Goal: Task Accomplishment & Management: Manage account settings

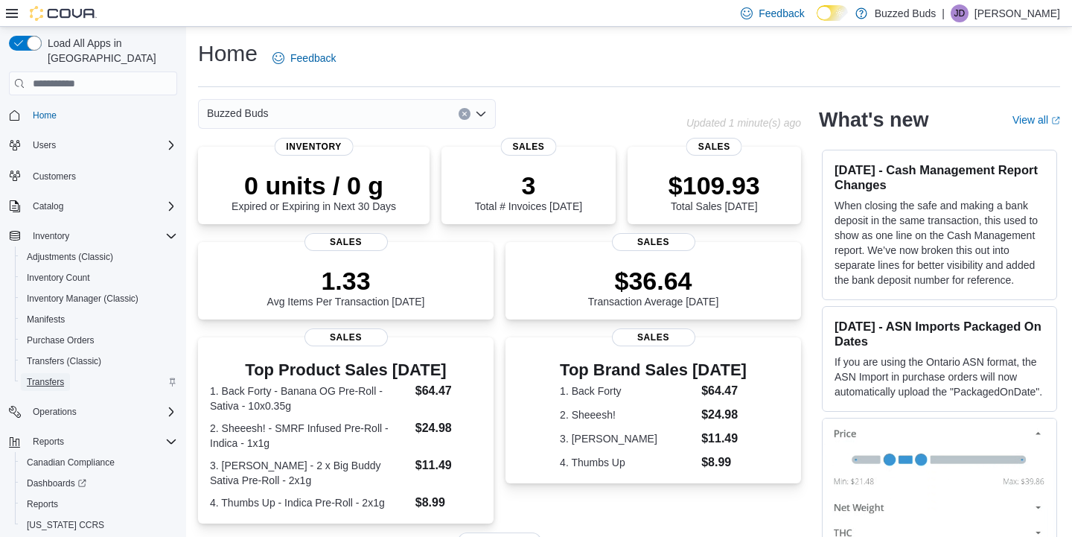
click at [56, 376] on span "Transfers" at bounding box center [45, 382] width 37 height 12
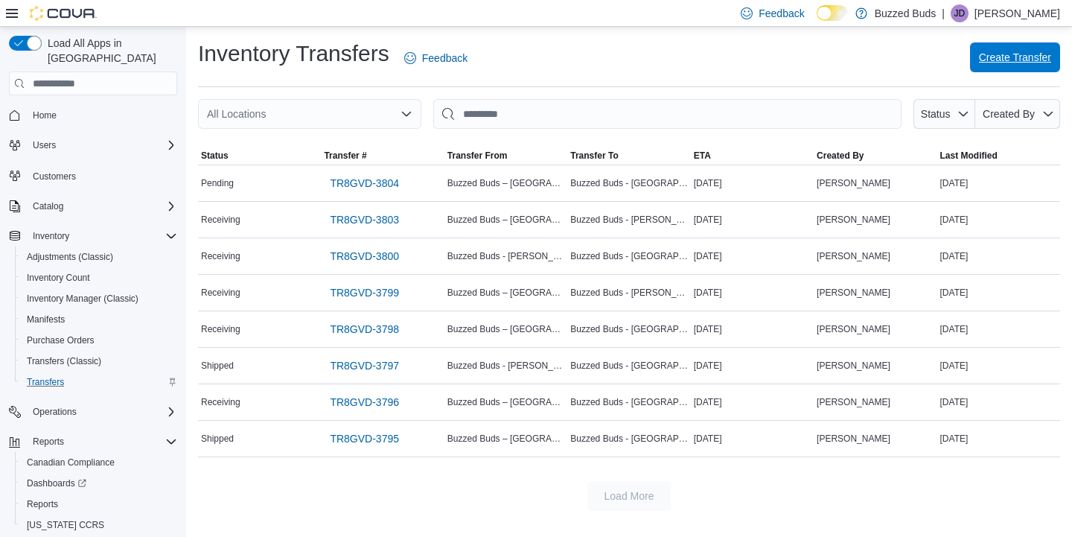
click at [1005, 57] on span "Create Transfer" at bounding box center [1015, 57] width 72 height 15
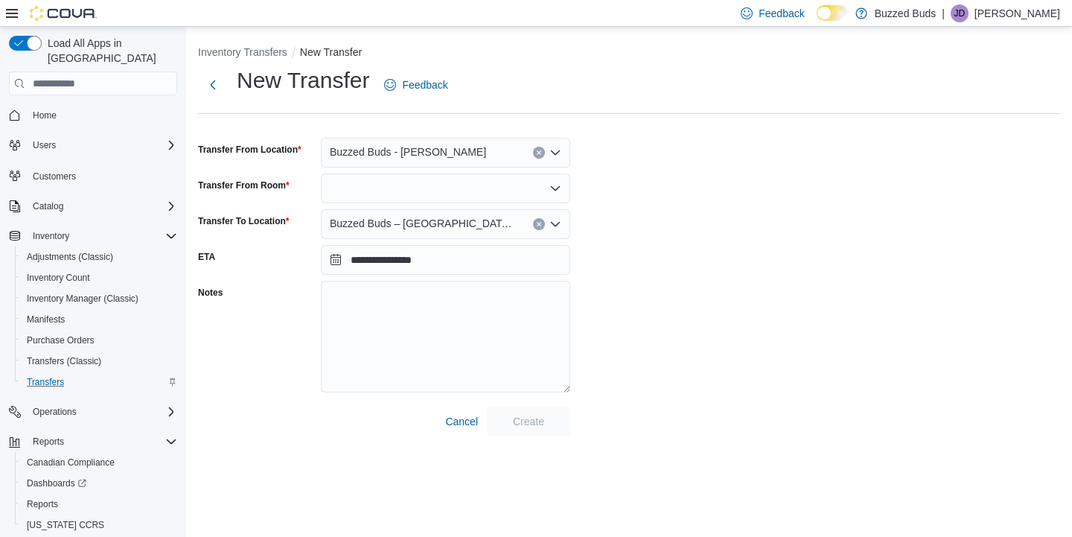
click at [408, 150] on span "Buzzed Buds - Pickering" at bounding box center [408, 152] width 156 height 18
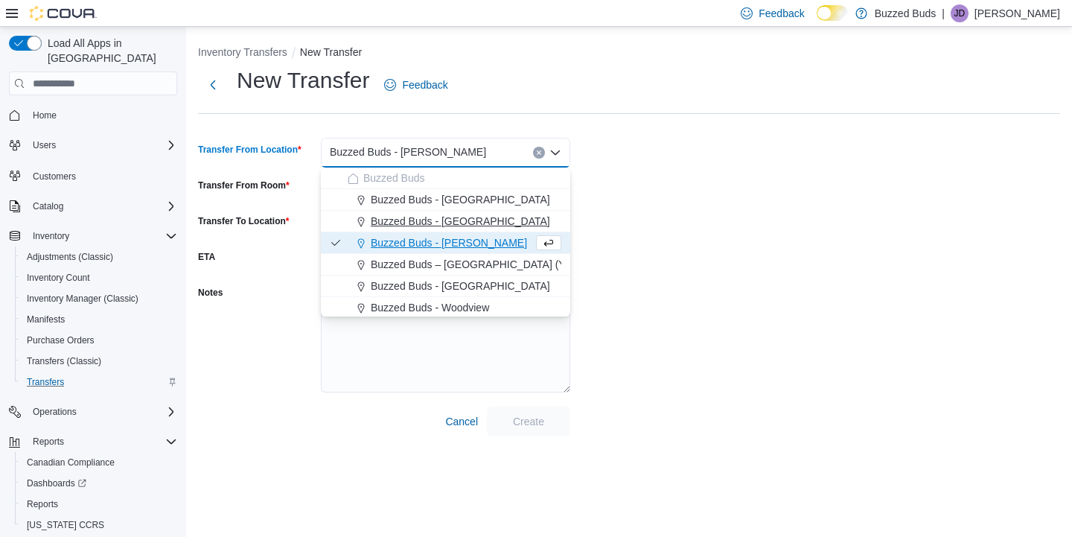
click at [429, 219] on span "Buzzed Buds - Ottawa" at bounding box center [460, 221] width 179 height 15
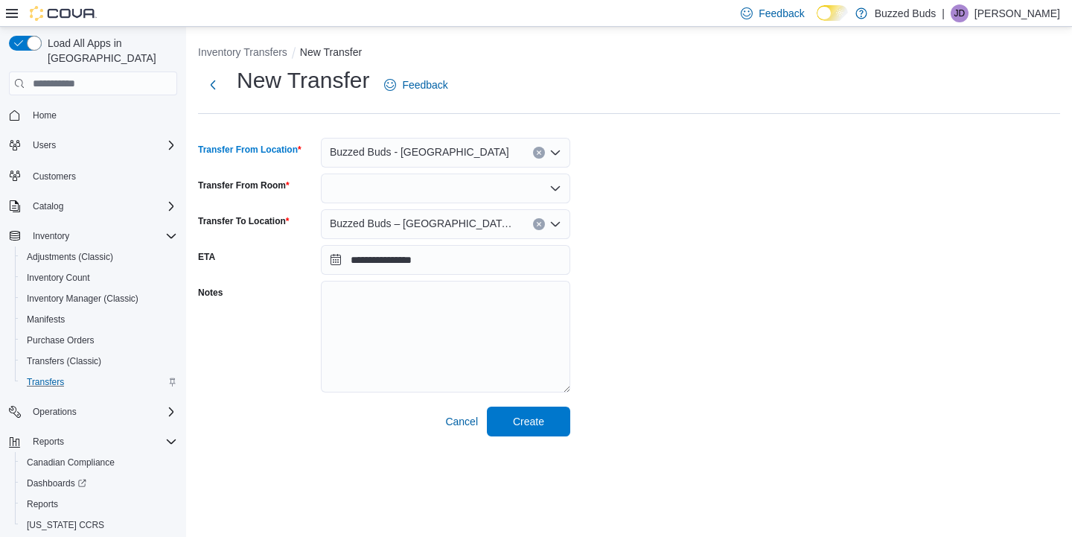
click at [387, 191] on div at bounding box center [445, 188] width 249 height 30
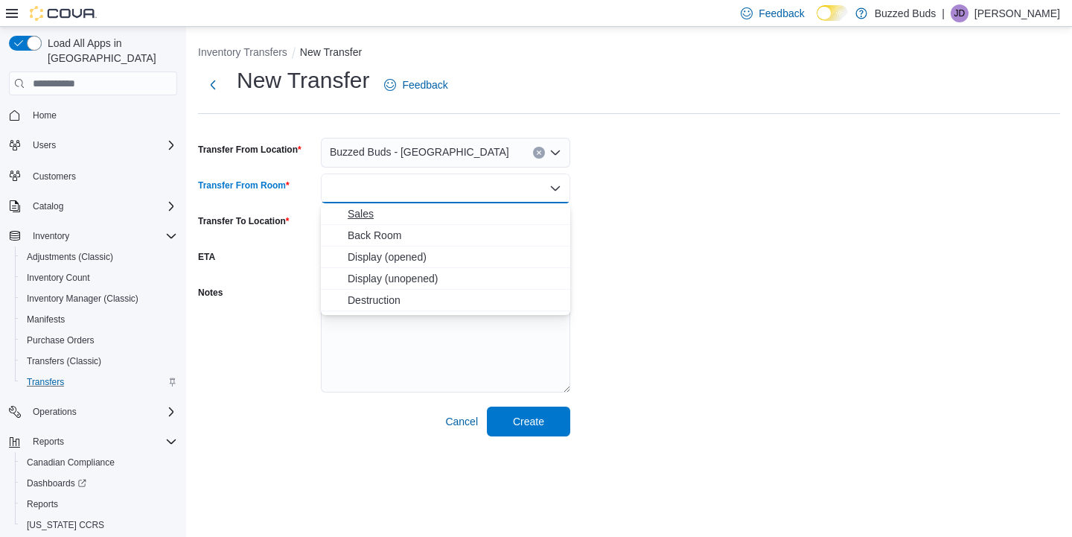
click at [377, 217] on span "Sales" at bounding box center [455, 213] width 214 height 15
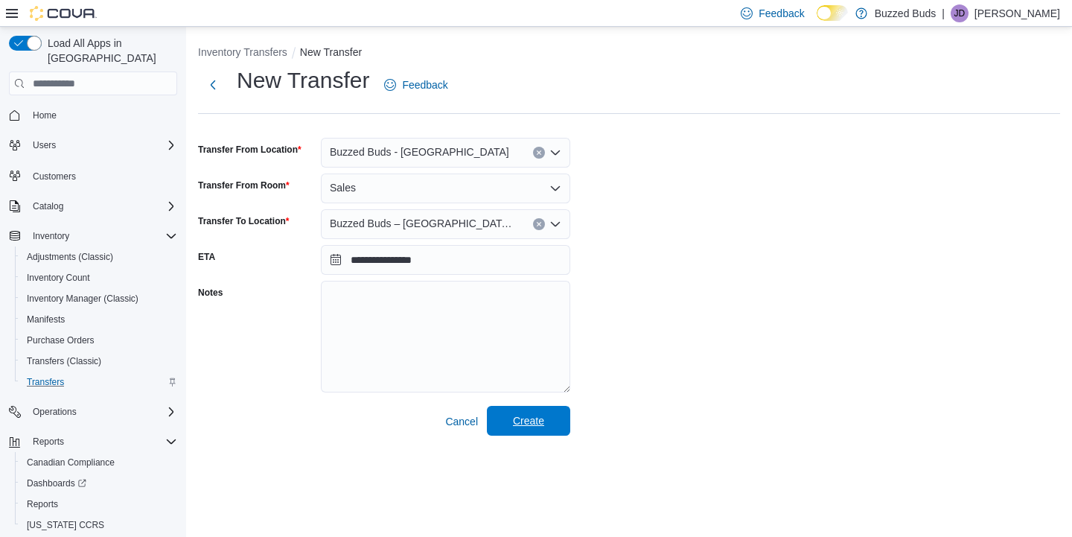
click at [543, 432] on span "Create" at bounding box center [528, 421] width 65 height 30
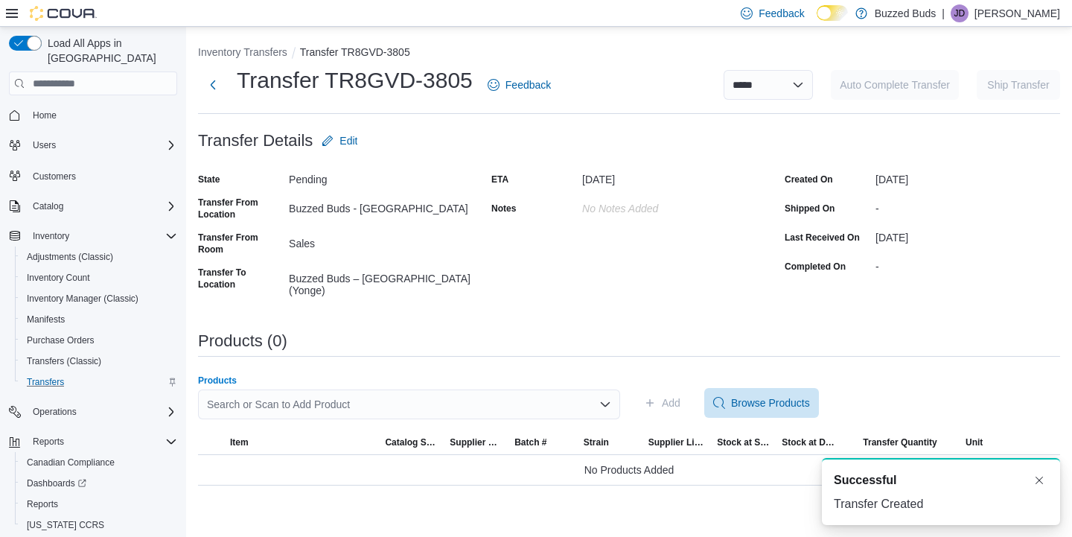
click at [349, 404] on div "Search or Scan to Add Product" at bounding box center [409, 404] width 422 height 30
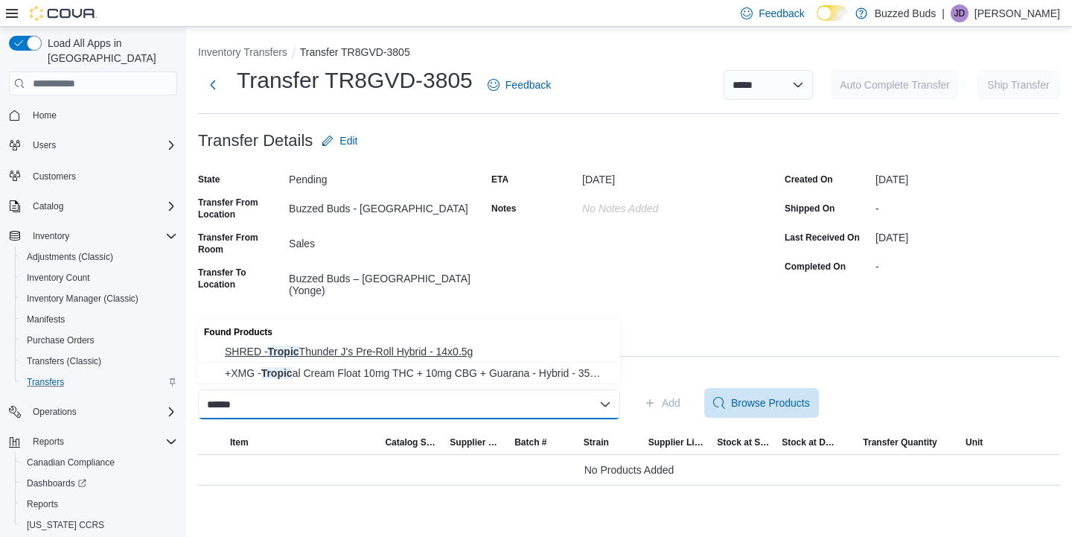
type input "******"
click at [298, 347] on span "SHRED - Tropic Thunder J's Pre-Roll Hybrid - 14x0.5g" at bounding box center [418, 351] width 386 height 15
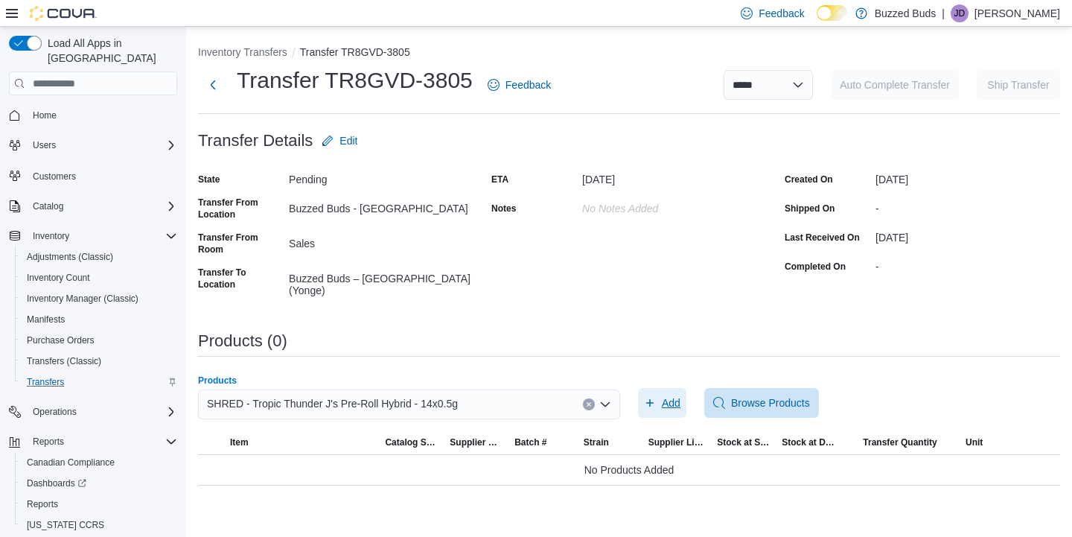
click at [677, 402] on span "Add" at bounding box center [671, 402] width 19 height 15
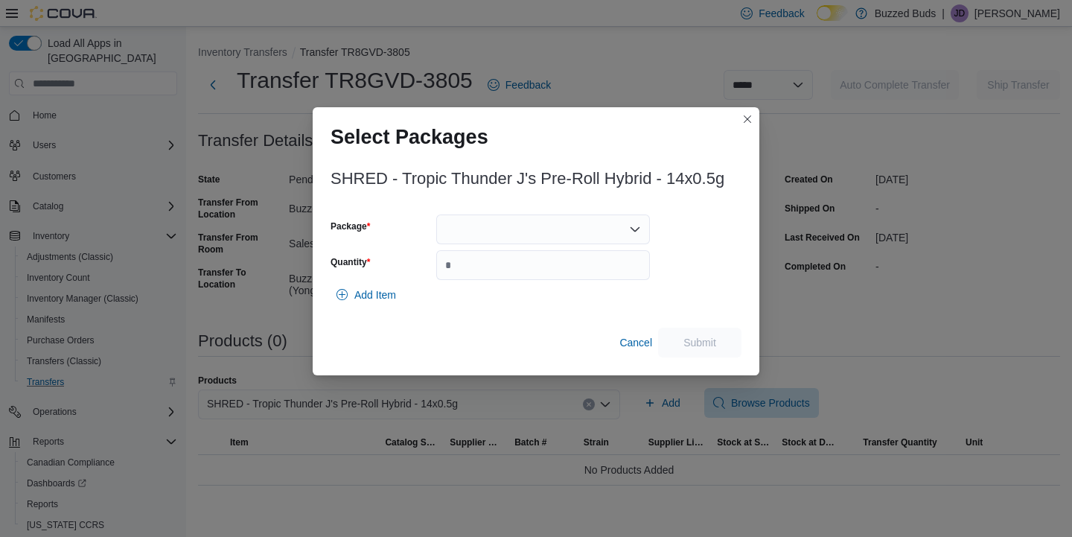
click at [493, 228] on div at bounding box center [543, 229] width 214 height 30
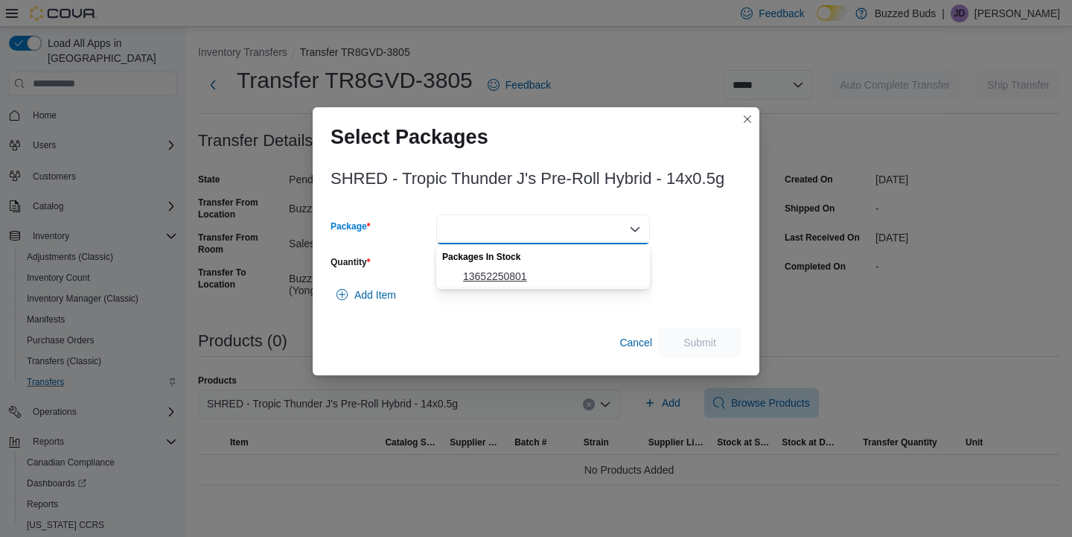
click at [484, 281] on span "13652250801" at bounding box center [552, 276] width 178 height 15
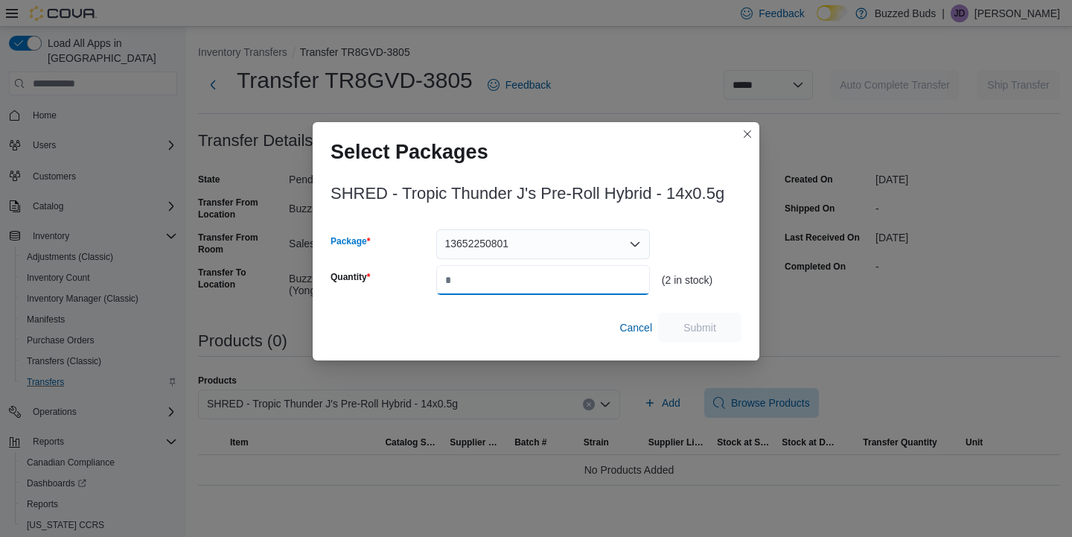
click at [484, 281] on input "Quantity" at bounding box center [543, 280] width 214 height 30
type input "*"
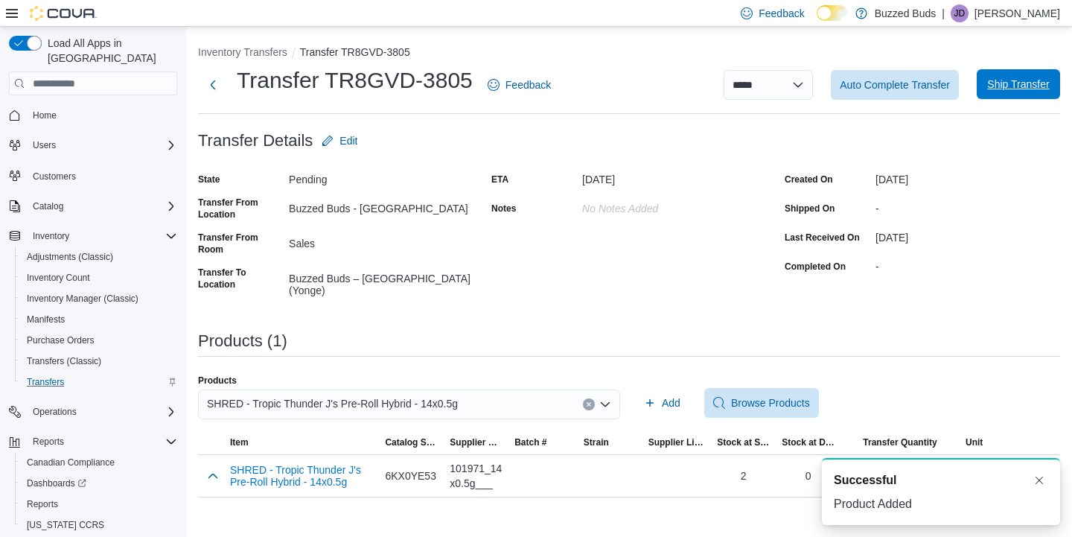
click at [1009, 92] on span "Ship Transfer" at bounding box center [1017, 84] width 65 height 30
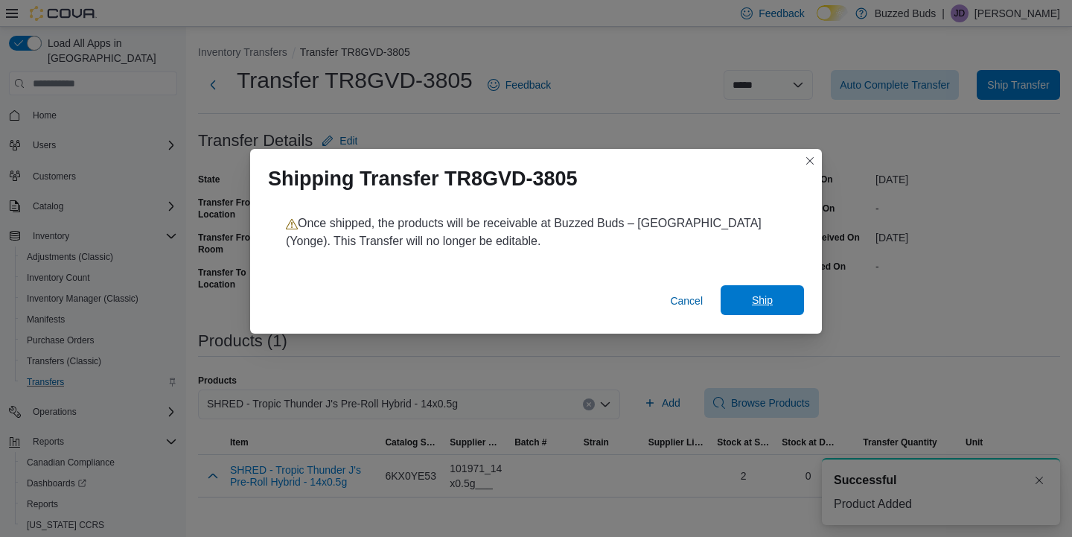
click at [740, 310] on span "Ship" at bounding box center [761, 300] width 65 height 30
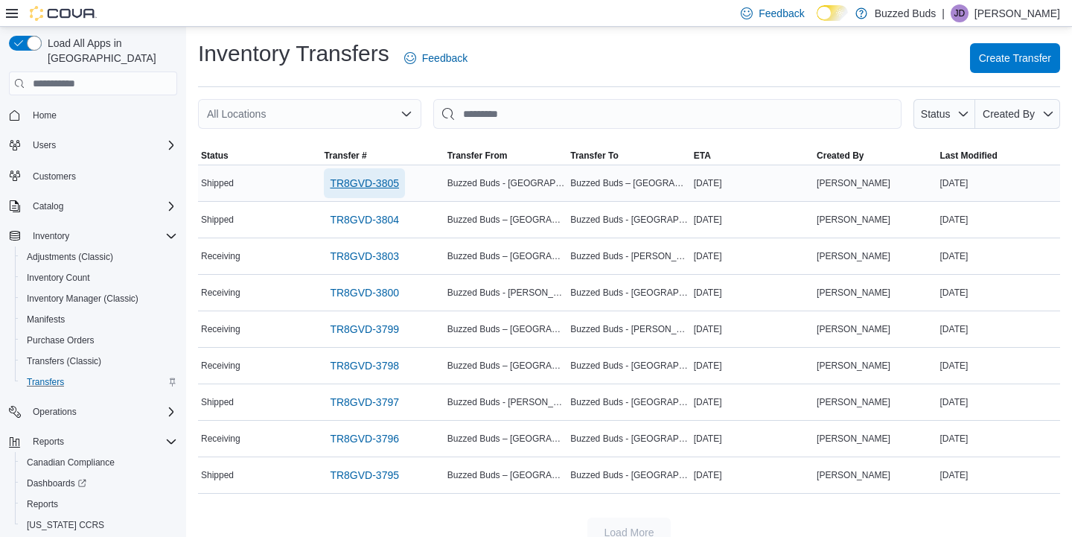
click at [379, 188] on span "TR8GVD-3805" at bounding box center [364, 183] width 69 height 15
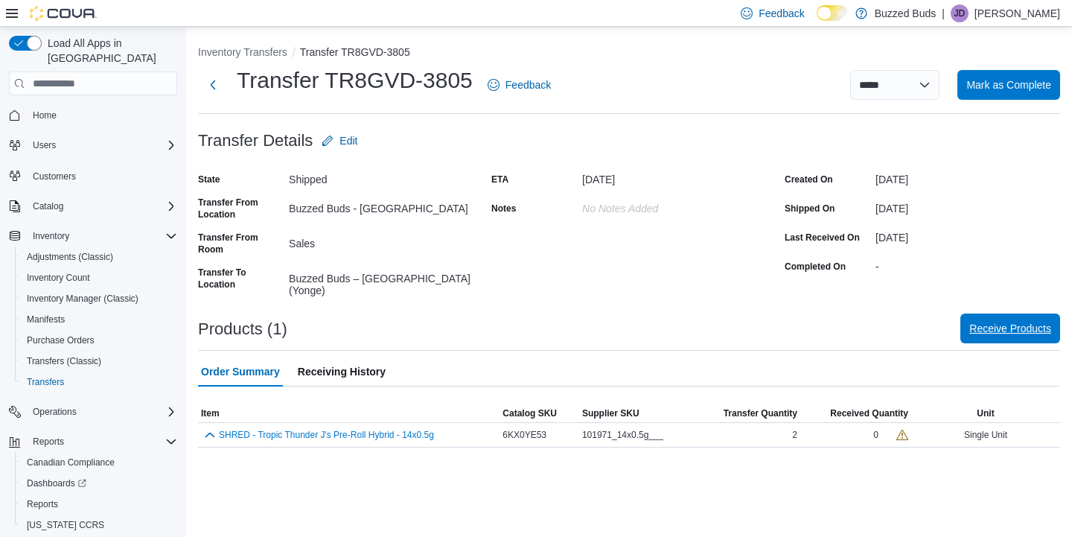
click at [994, 318] on span "Receive Products" at bounding box center [1010, 328] width 82 height 30
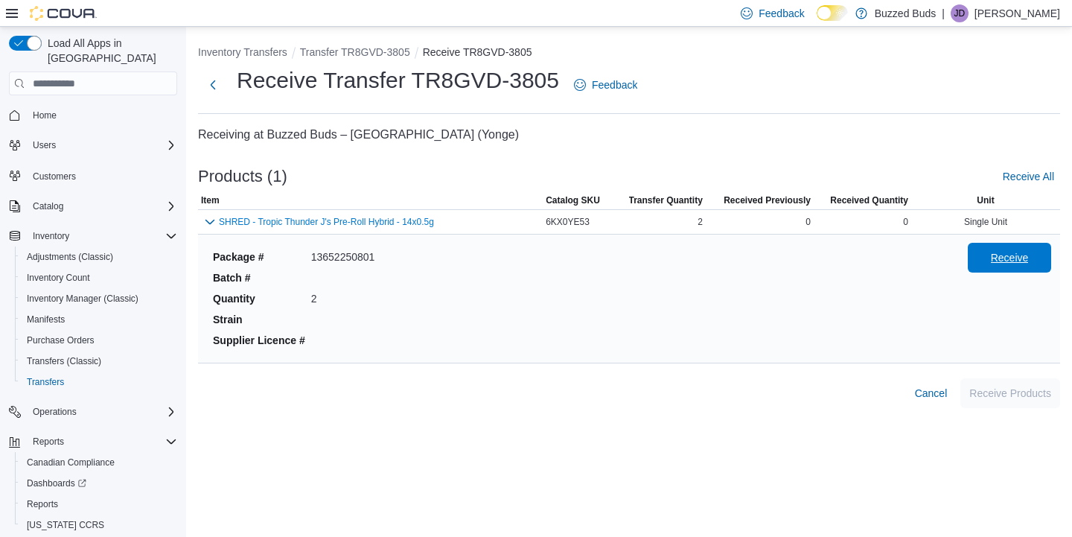
click at [995, 255] on span "Receive" at bounding box center [1010, 257] width 38 height 15
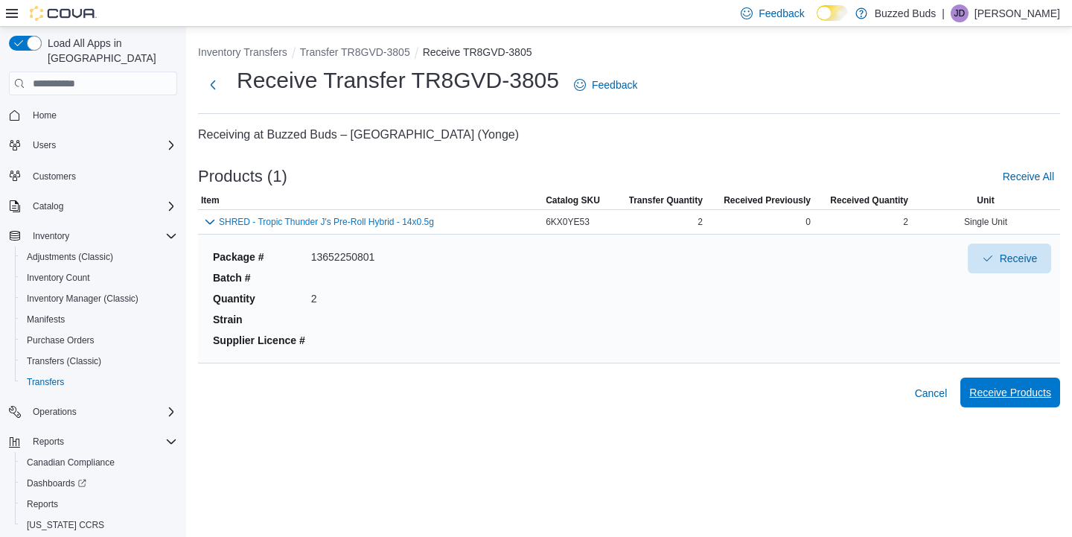
click at [1011, 399] on span "Receive Products" at bounding box center [1010, 392] width 82 height 15
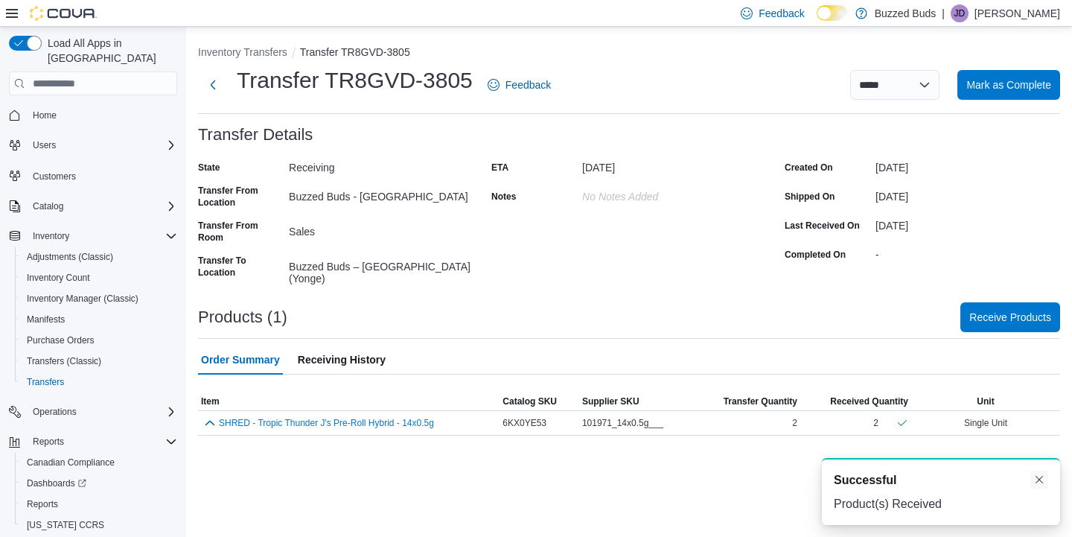
click at [1039, 482] on button "Dismiss toast" at bounding box center [1039, 479] width 18 height 18
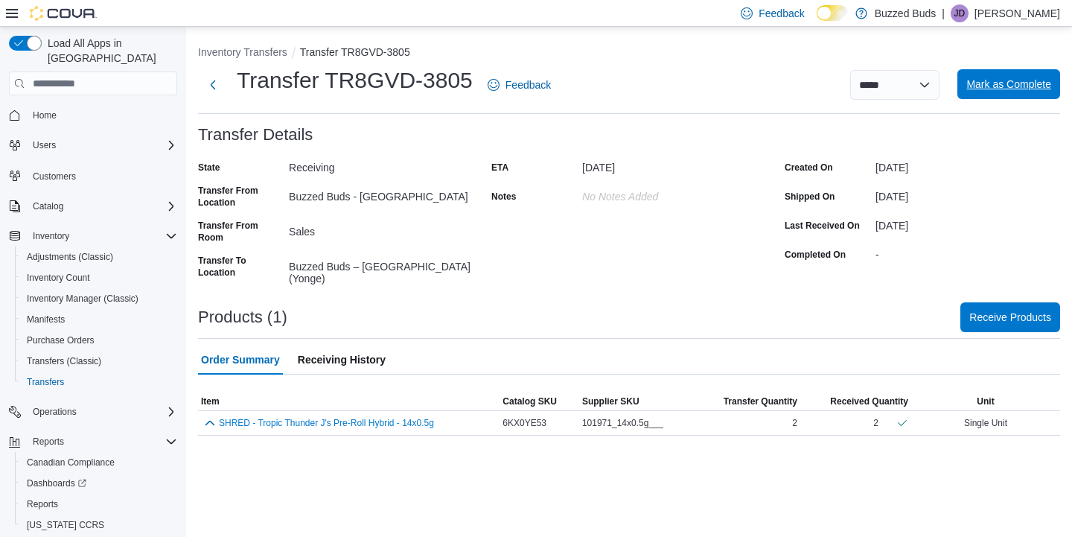
click at [988, 86] on span "Mark as Complete" at bounding box center [1008, 84] width 85 height 15
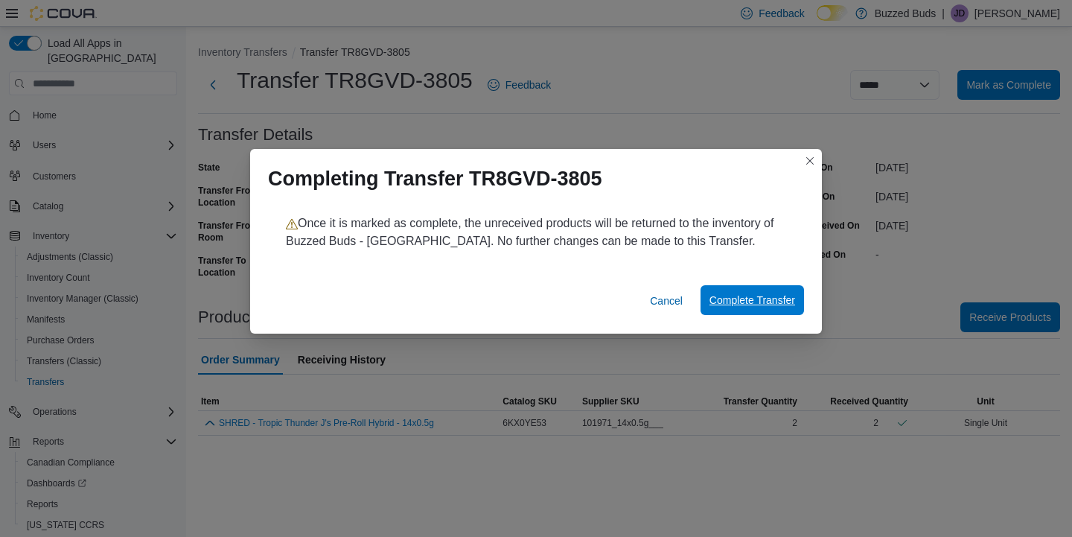
click at [747, 292] on span "Complete Transfer" at bounding box center [752, 300] width 86 height 30
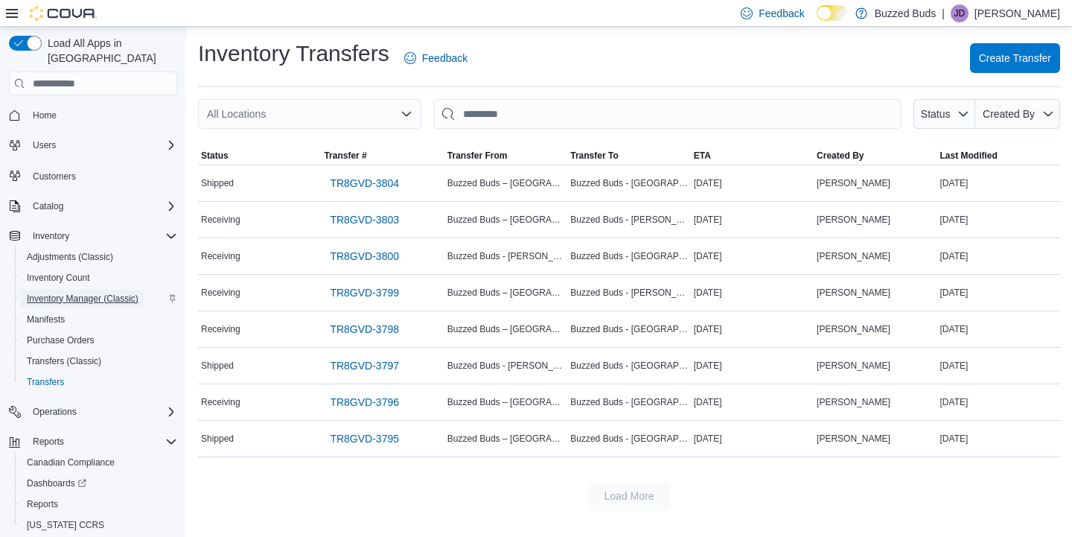
click at [62, 293] on span "Inventory Manager (Classic)" at bounding box center [83, 299] width 112 height 12
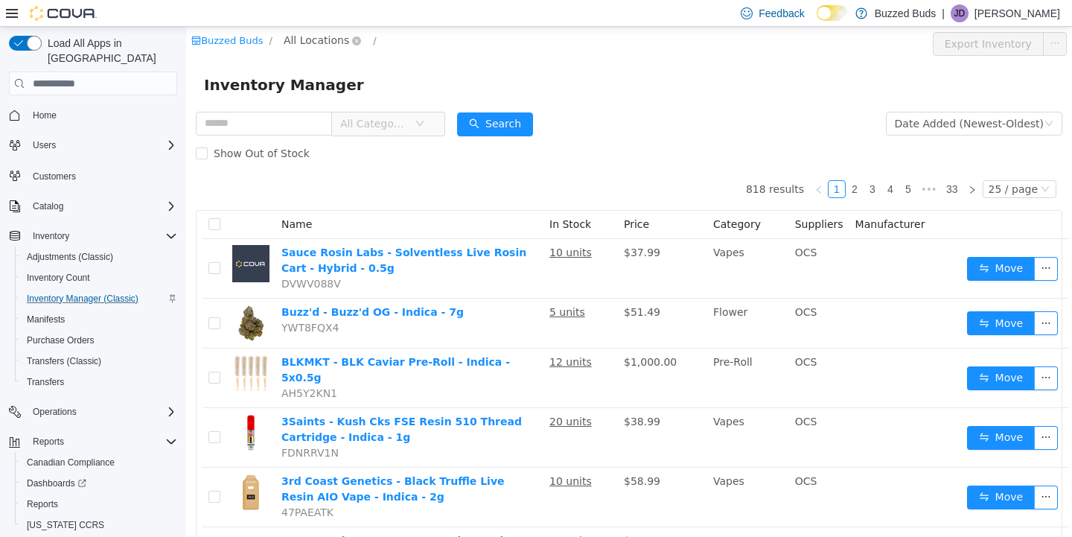
click at [315, 42] on span "All Locations" at bounding box center [316, 40] width 65 height 16
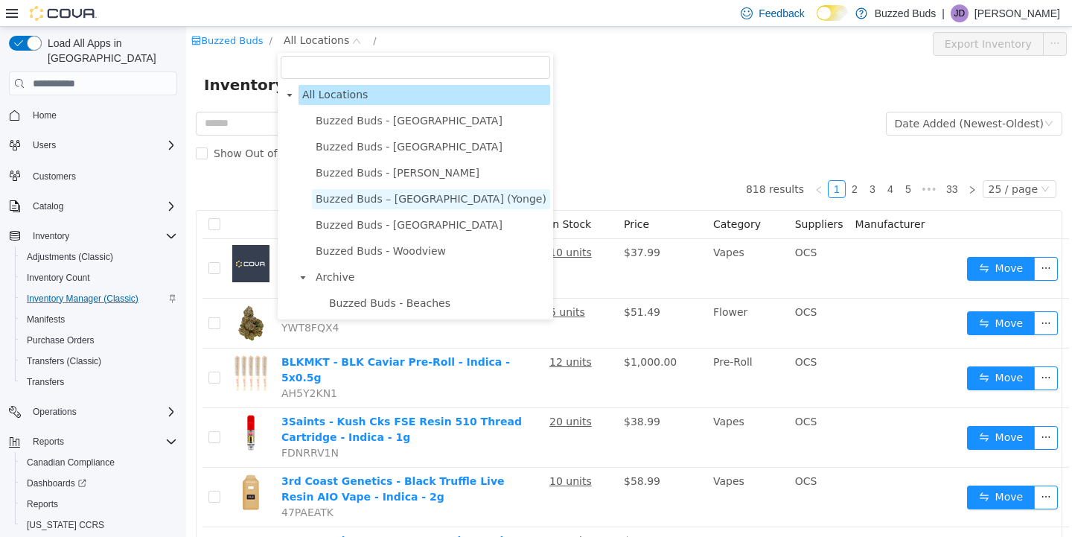
click at [365, 197] on span "Buzzed Buds – Toronto (Yonge)" at bounding box center [431, 199] width 231 height 12
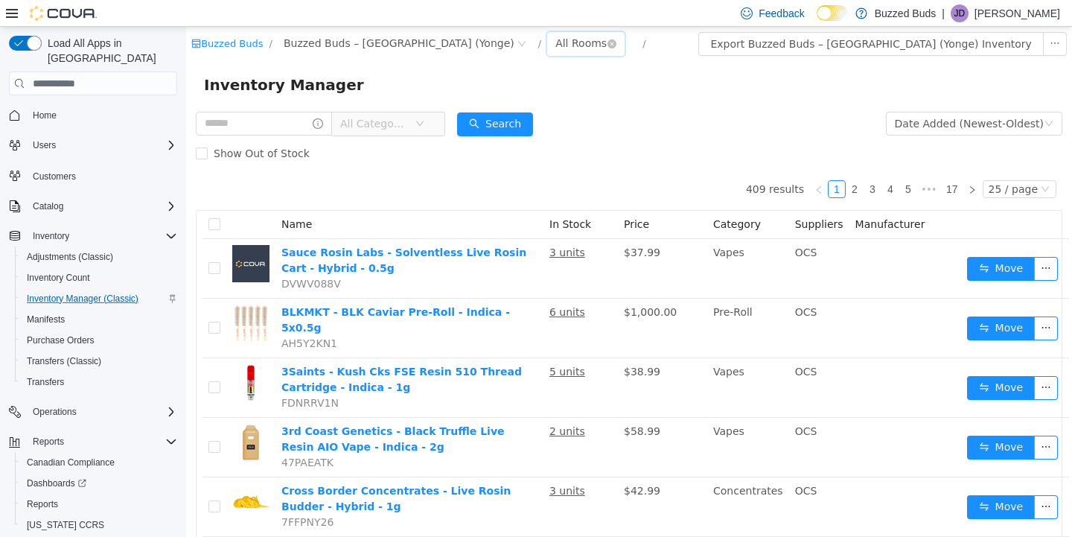
click at [555, 46] on div "All Rooms" at bounding box center [580, 43] width 51 height 22
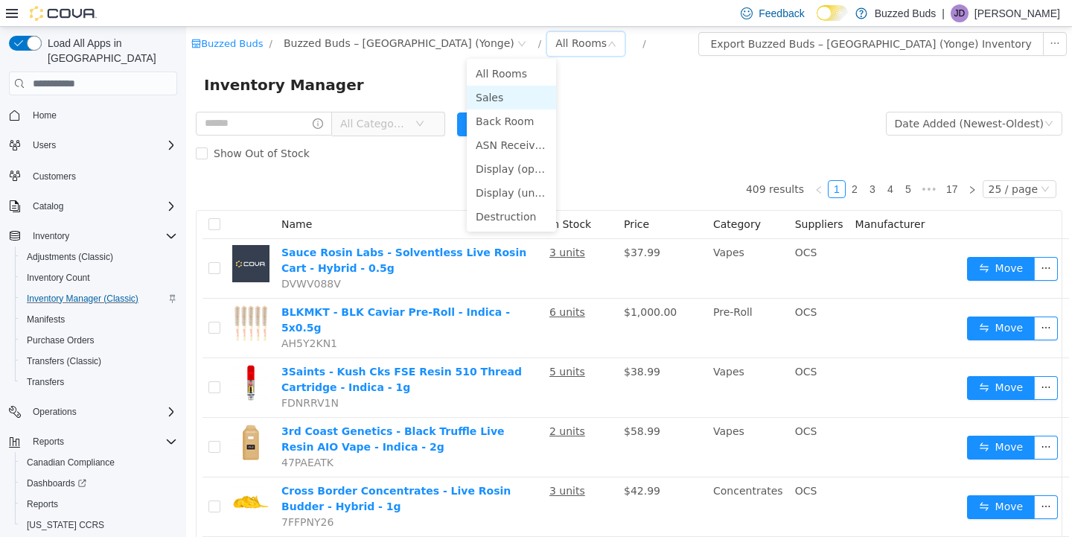
click at [496, 98] on li "Sales" at bounding box center [511, 98] width 89 height 24
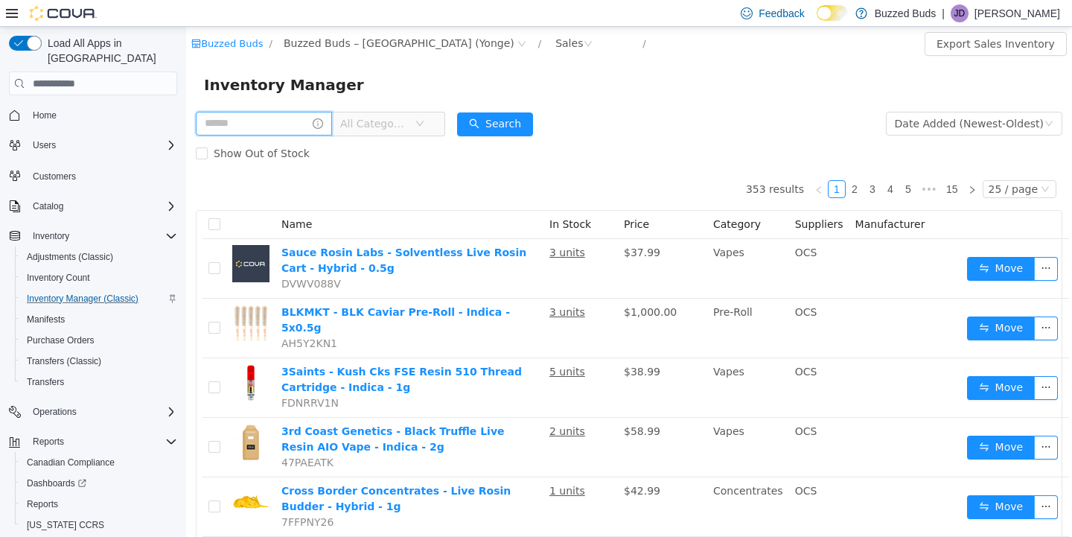
click at [282, 120] on input "text" at bounding box center [264, 124] width 136 height 24
type input "******"
click at [531, 128] on button "Search" at bounding box center [509, 124] width 76 height 24
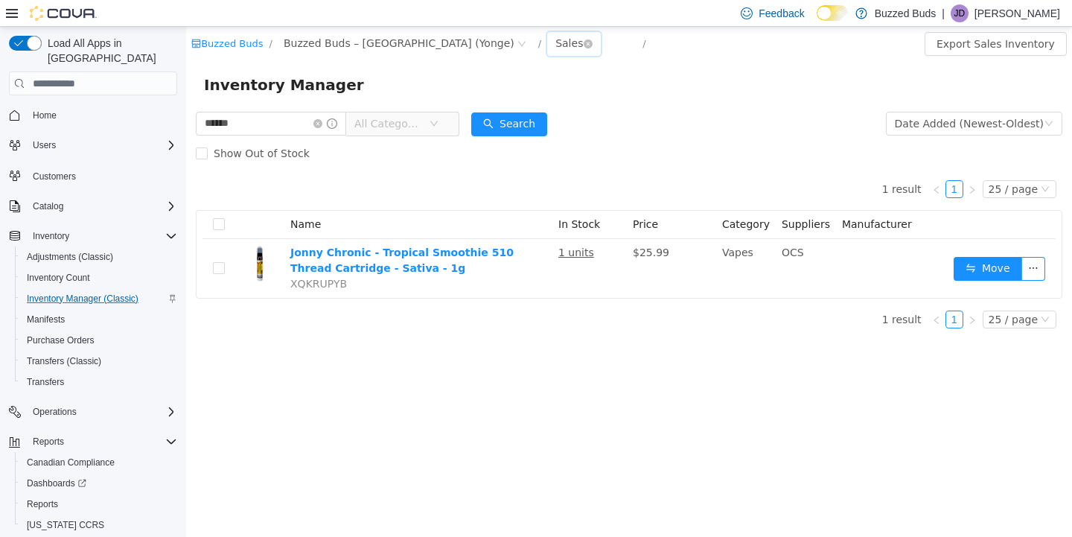
click at [555, 49] on div "Sales" at bounding box center [569, 43] width 28 height 22
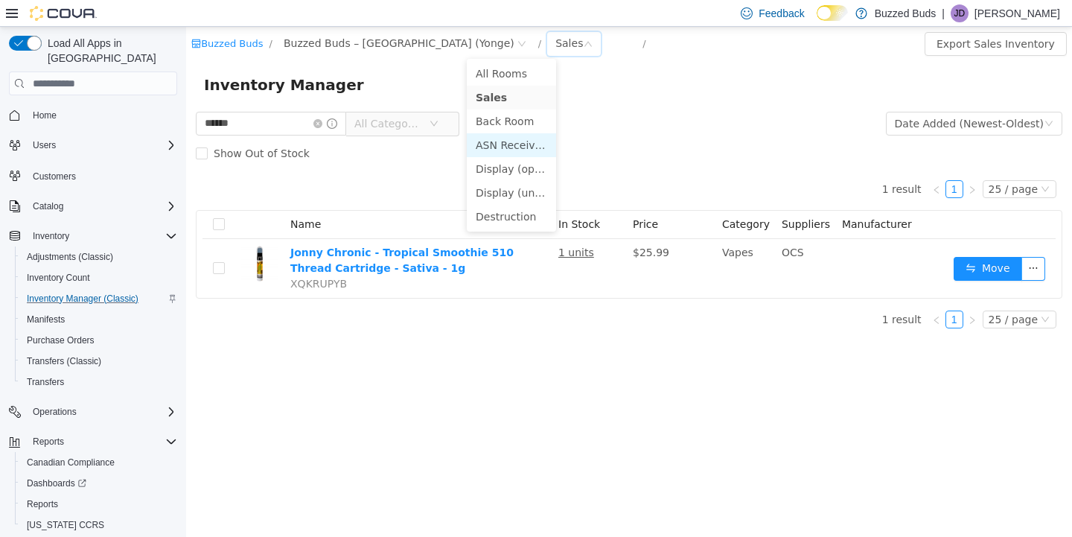
click at [496, 146] on li "ASN Receiving" at bounding box center [511, 145] width 89 height 24
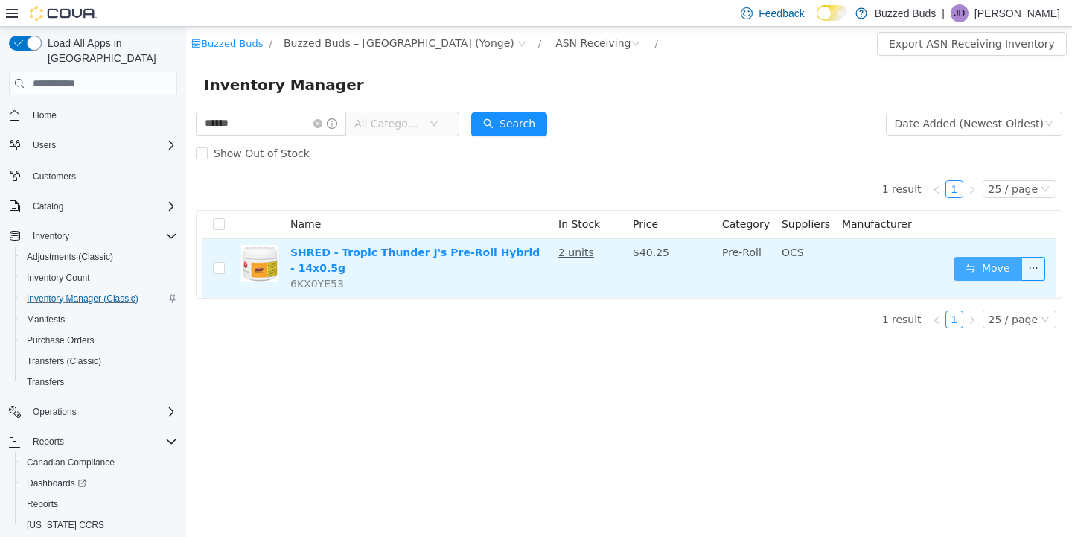
click at [995, 270] on button "Move" at bounding box center [987, 269] width 68 height 24
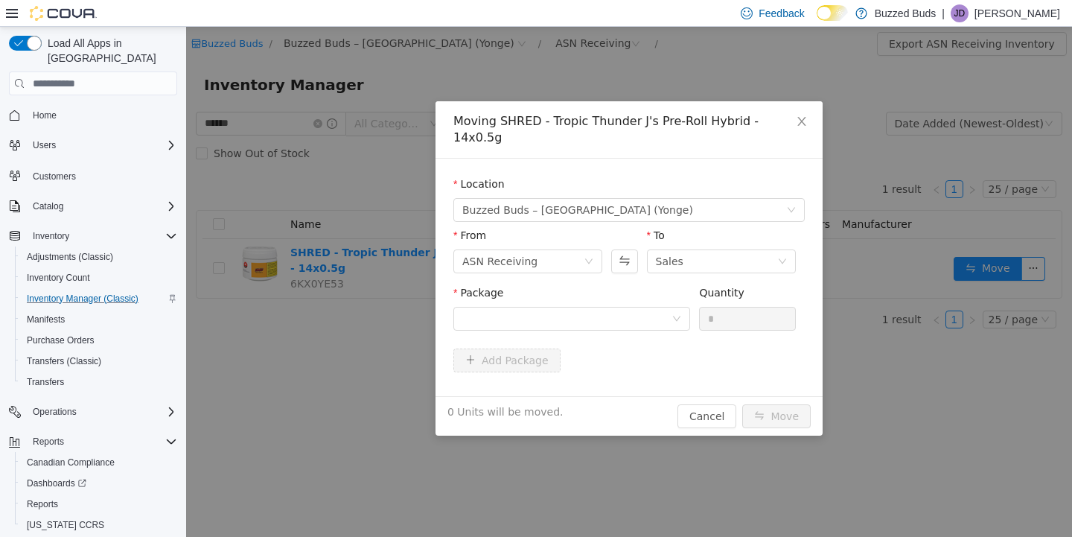
click at [563, 316] on div "Package" at bounding box center [571, 310] width 237 height 51
click at [557, 308] on div at bounding box center [566, 318] width 209 height 22
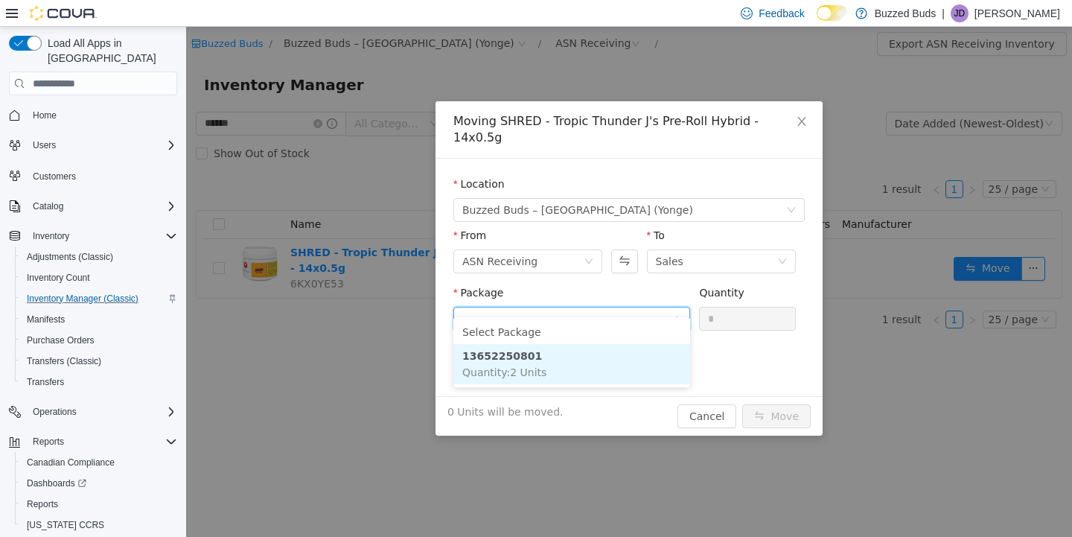
click at [538, 369] on span "Quantity : 2 Units" at bounding box center [504, 372] width 84 height 12
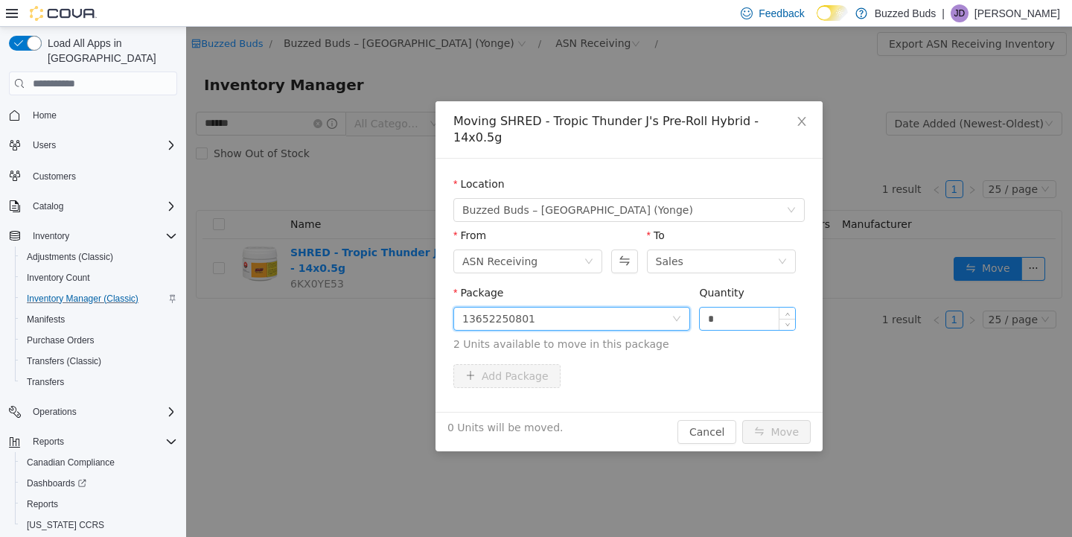
click at [735, 308] on input "*" at bounding box center [747, 318] width 95 height 22
type input "*"
click at [742, 420] on button "Move" at bounding box center [776, 432] width 68 height 24
